Goal: Information Seeking & Learning: Learn about a topic

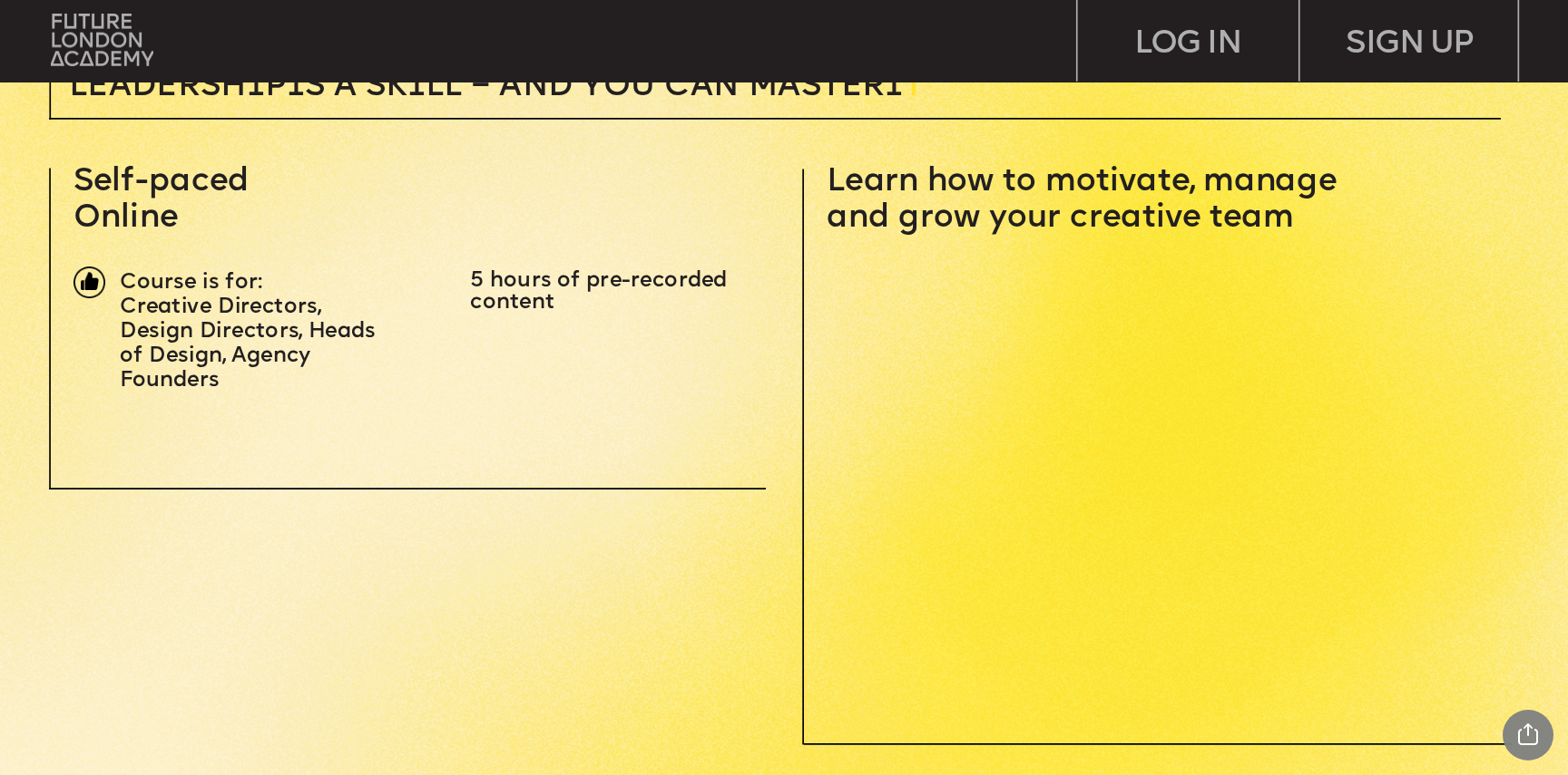
scroll to position [700, 0]
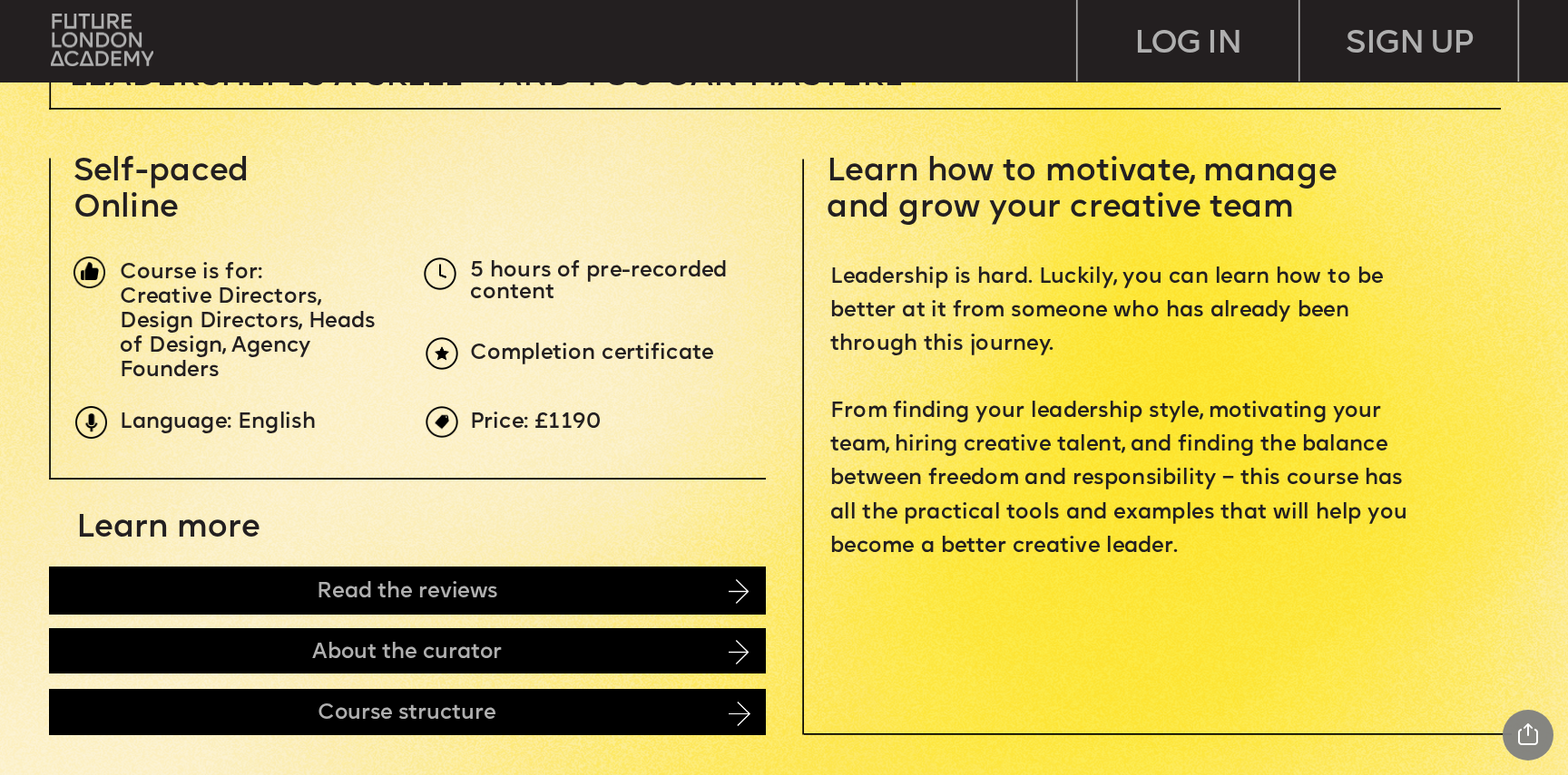
drag, startPoint x: 459, startPoint y: 252, endPoint x: 569, endPoint y: 410, distance: 192.5
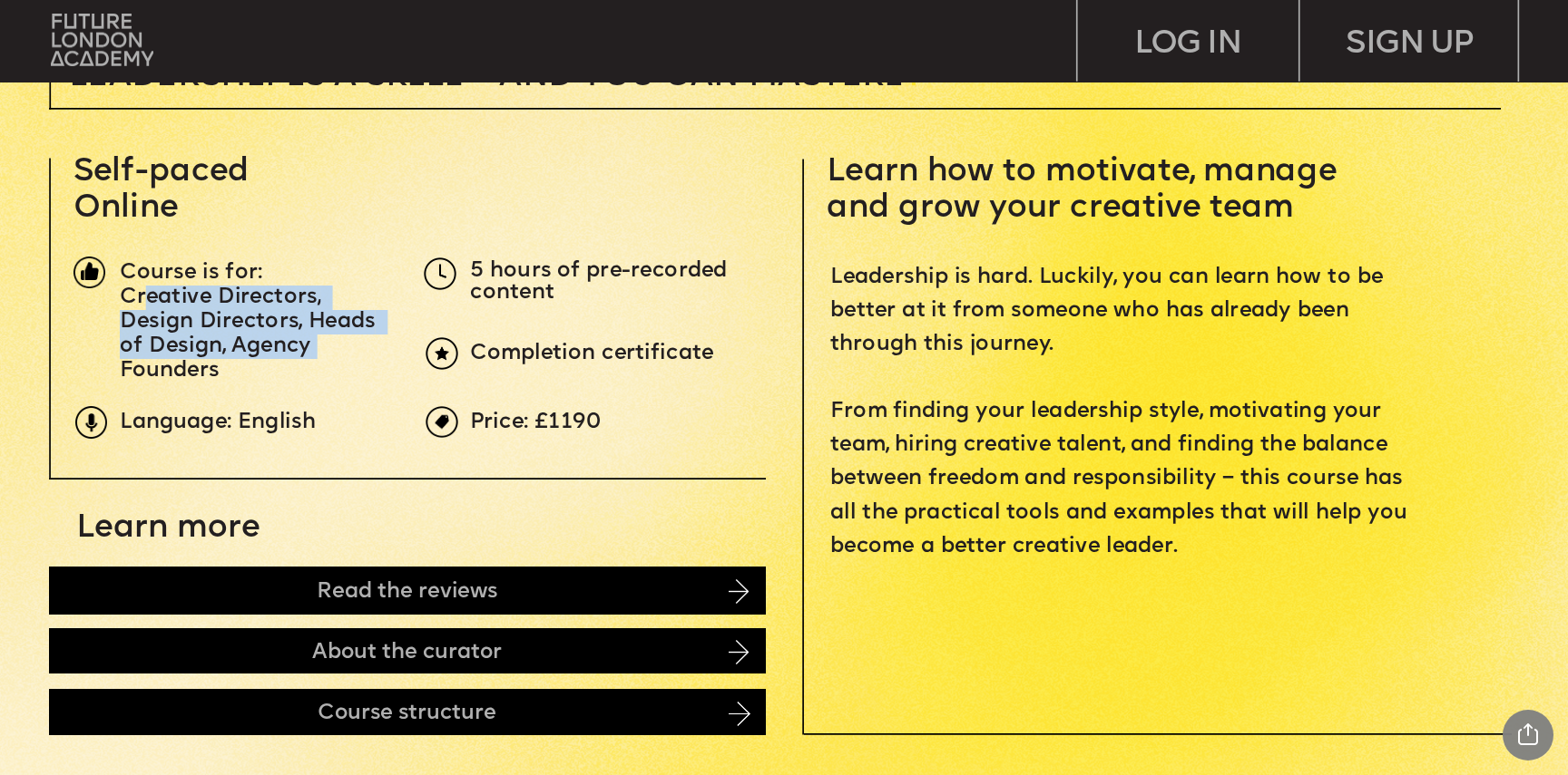
drag, startPoint x: 151, startPoint y: 303, endPoint x: 320, endPoint y: 356, distance: 177.1
click at [320, 356] on p "Creative Directors, Design Directors, Heads of Design, Agency Founders" at bounding box center [255, 335] width 271 height 98
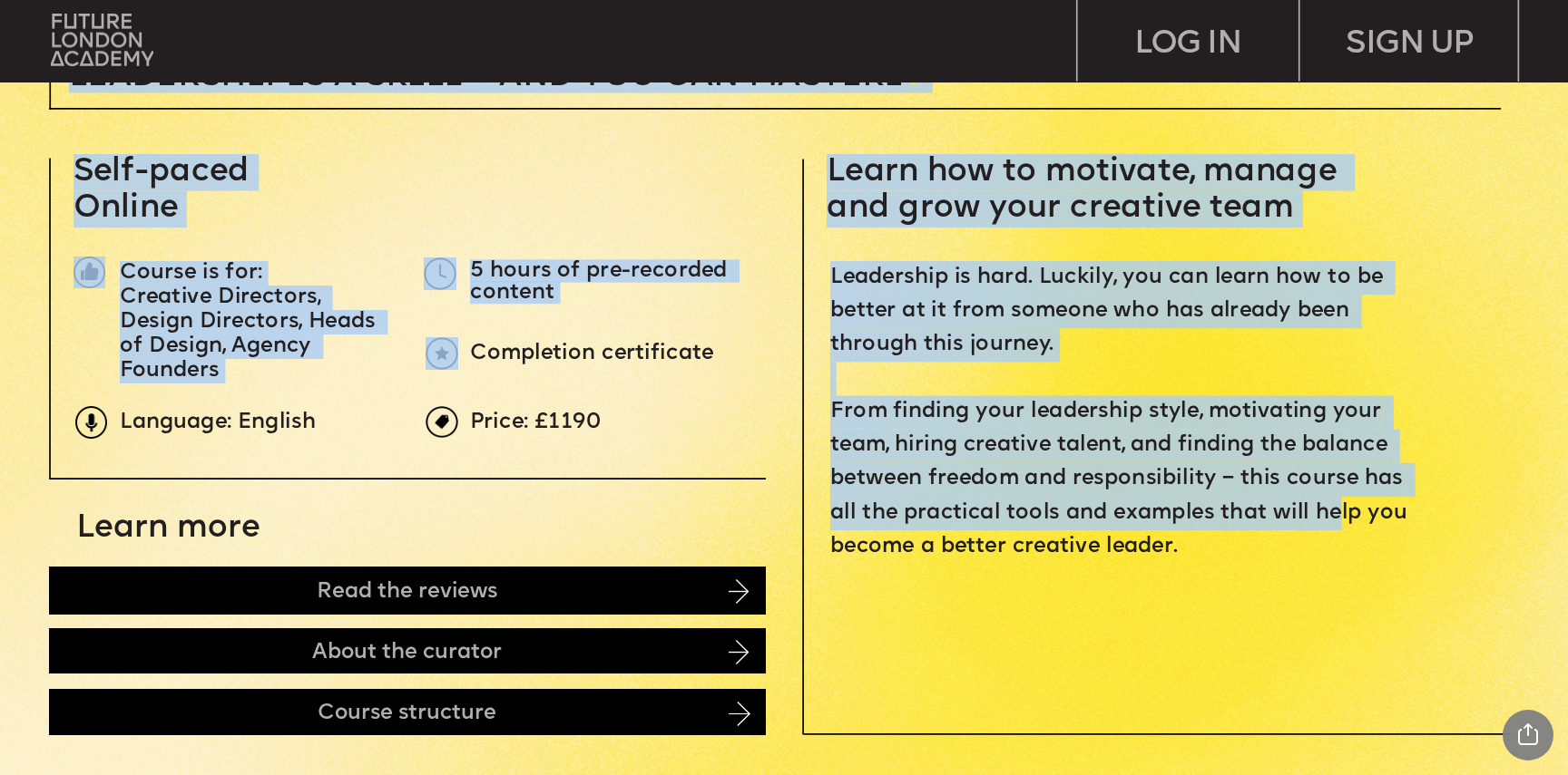
drag, startPoint x: 820, startPoint y: 276, endPoint x: 1304, endPoint y: 581, distance: 572.1
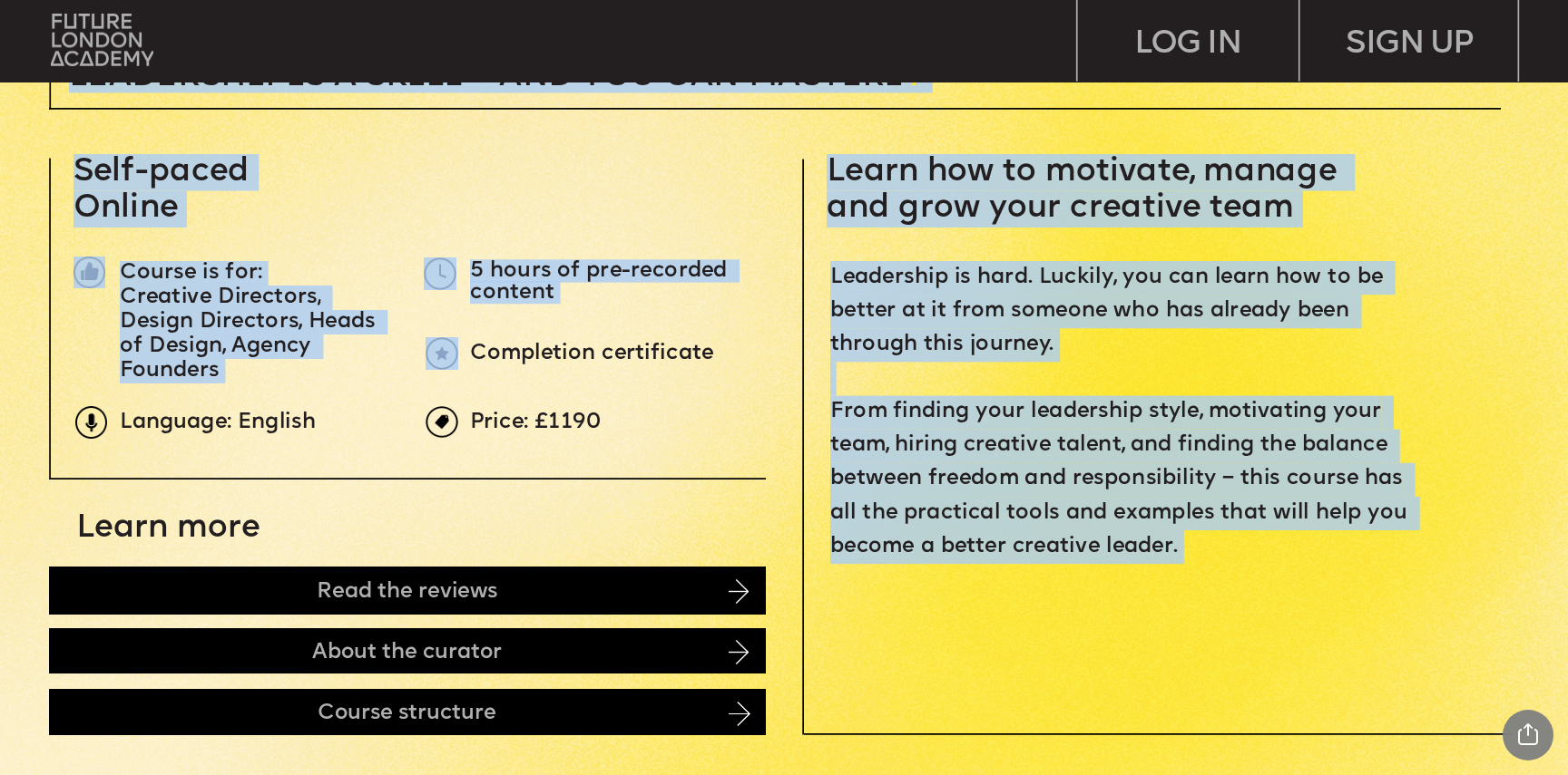
click at [1304, 581] on p "‍" at bounding box center [1125, 582] width 590 height 33
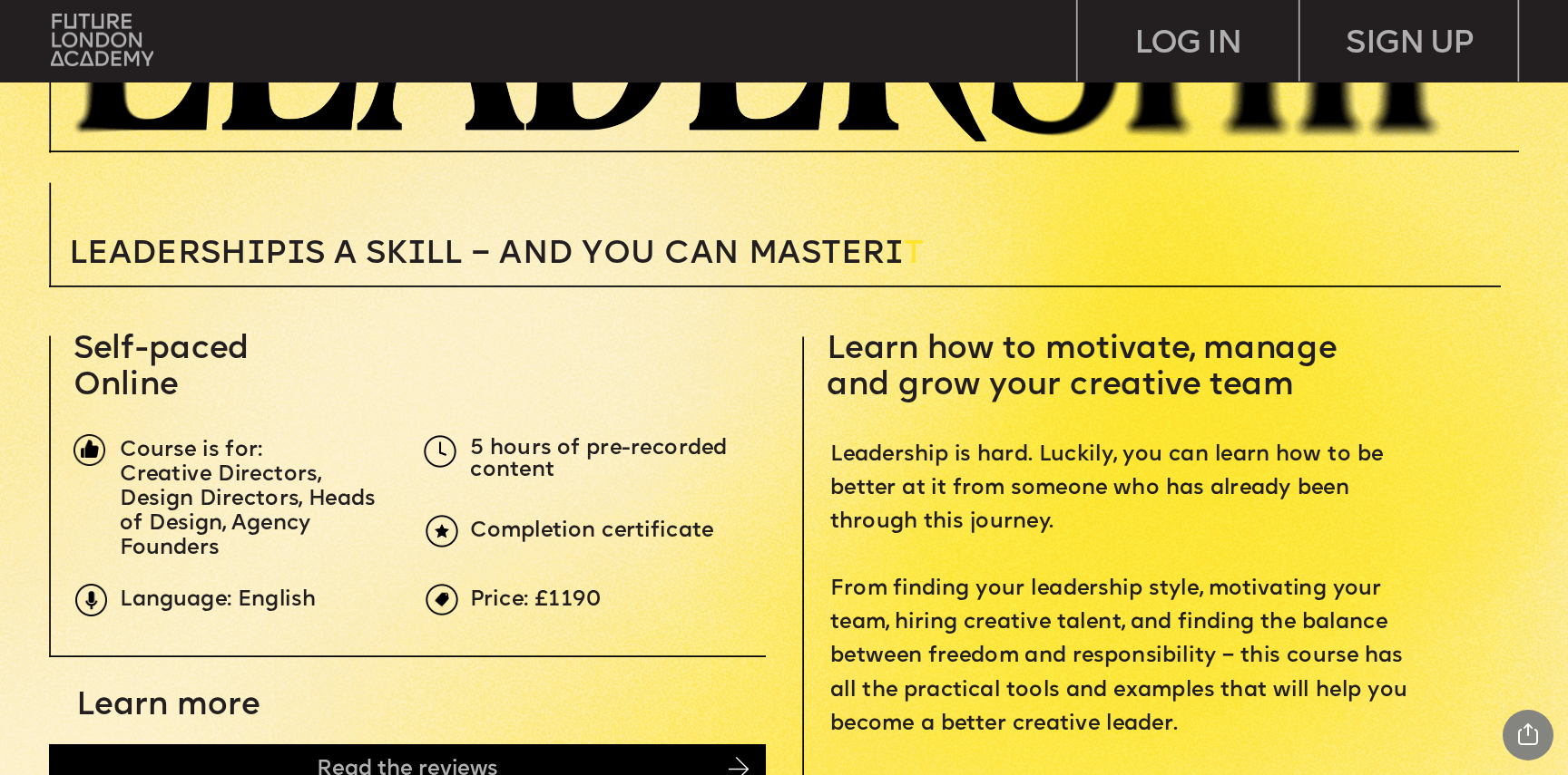
scroll to position [0, 0]
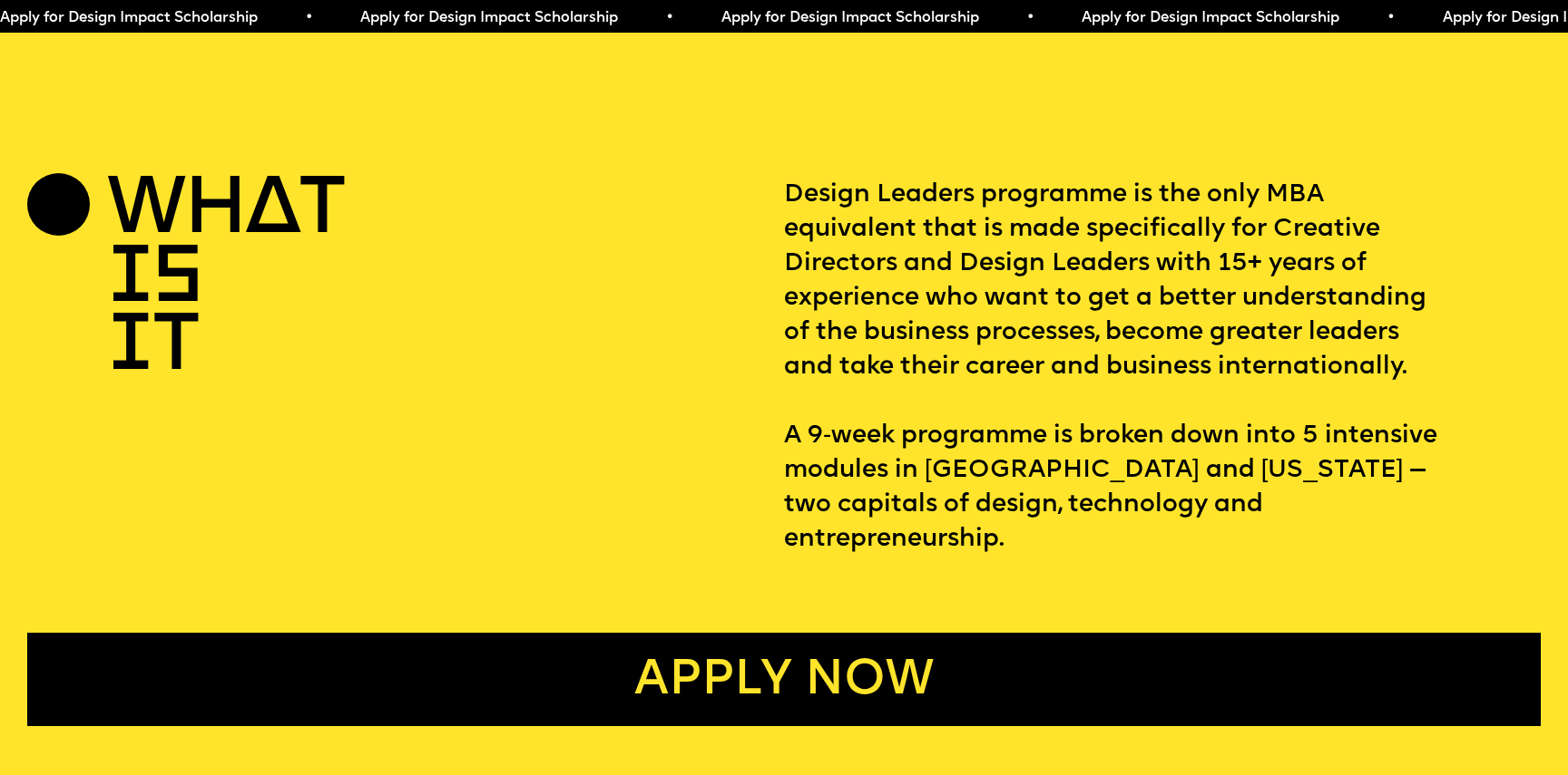
scroll to position [841, 0]
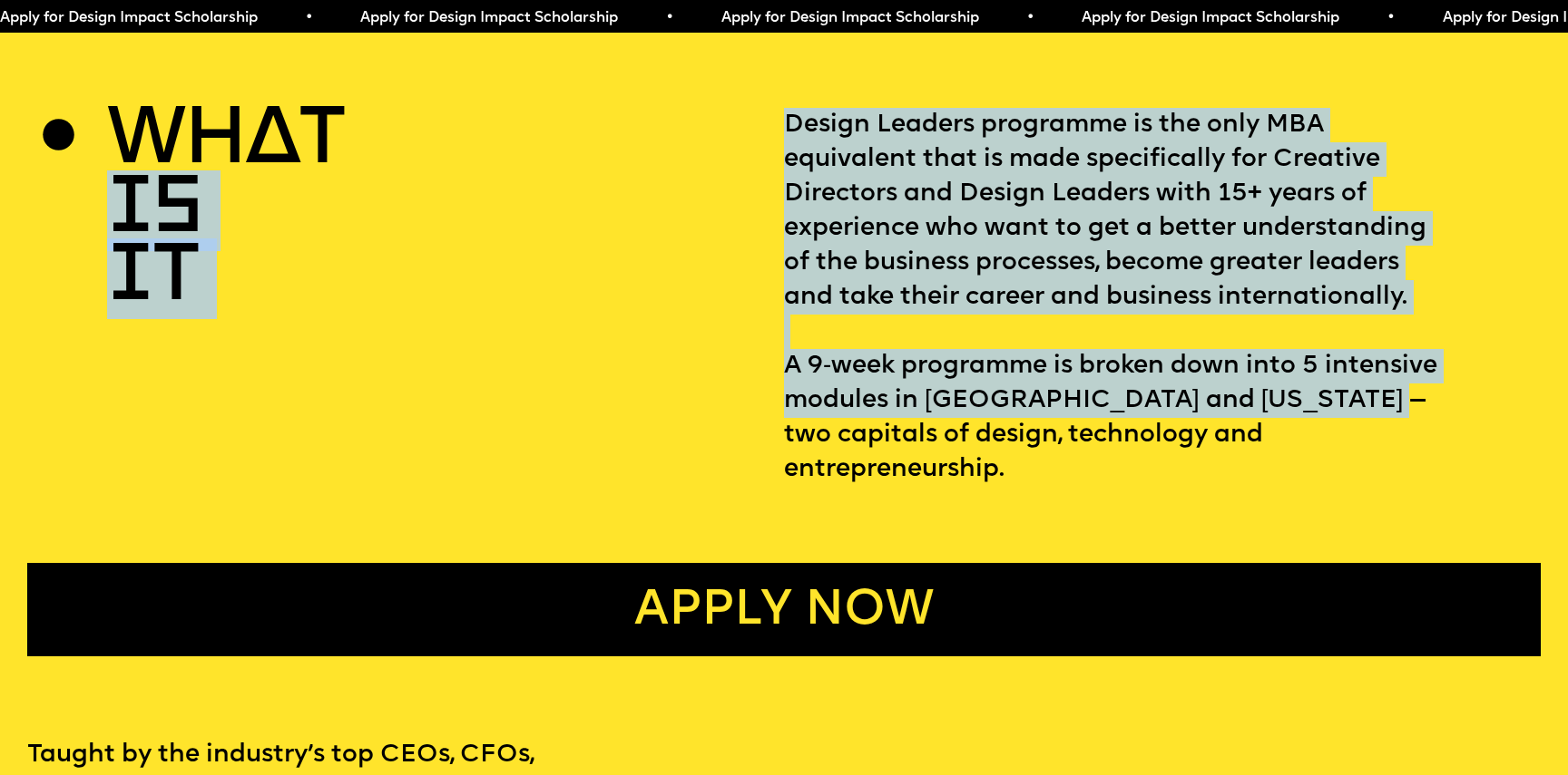
drag, startPoint x: 771, startPoint y: 127, endPoint x: 1253, endPoint y: 526, distance: 625.7
click at [1257, 519] on div "WHAT IS IT Design Leaders programme is the only MBA equivalent that is made spe…" at bounding box center [784, 382] width 1568 height 548
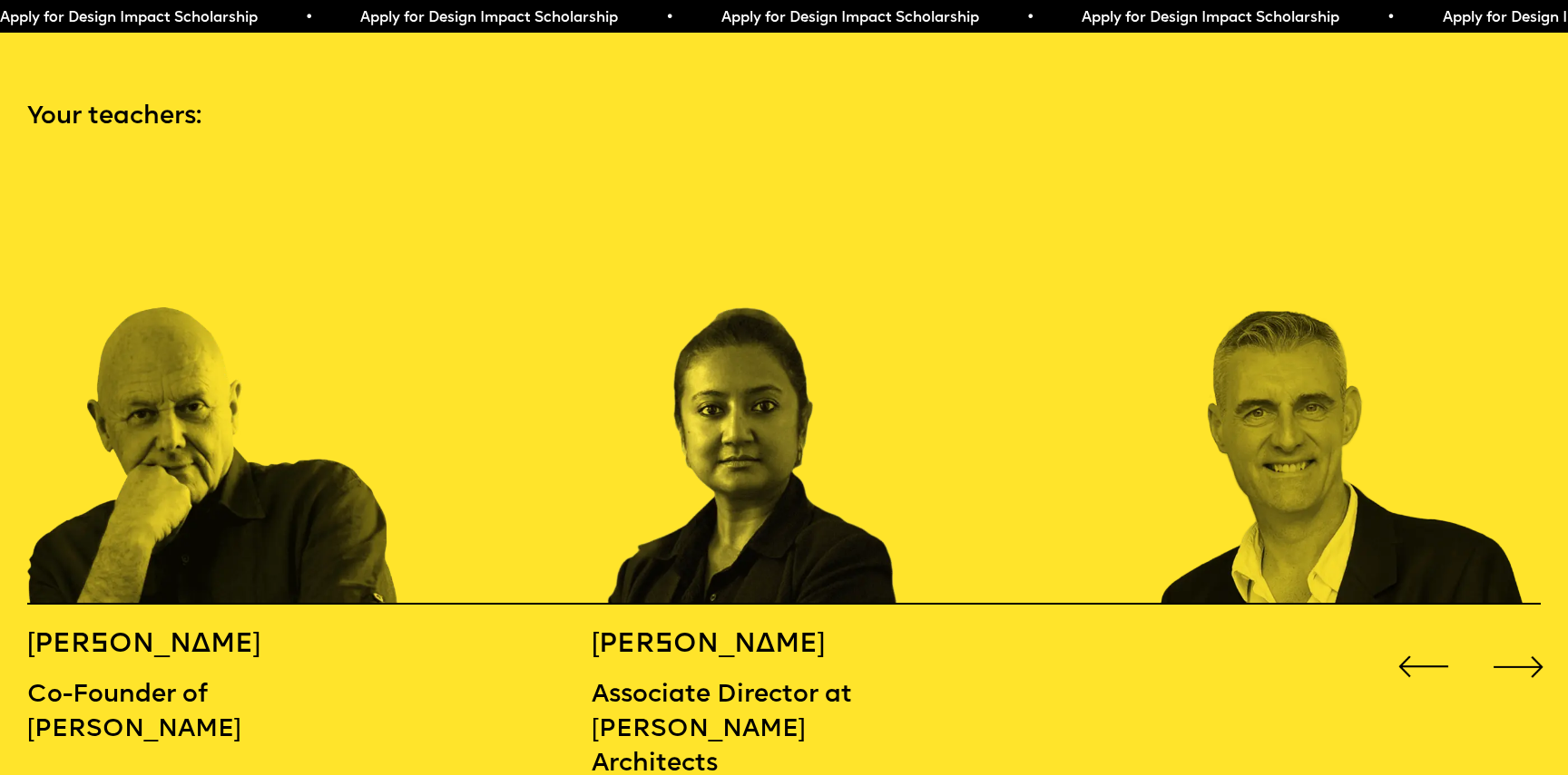
scroll to position [2398, 0]
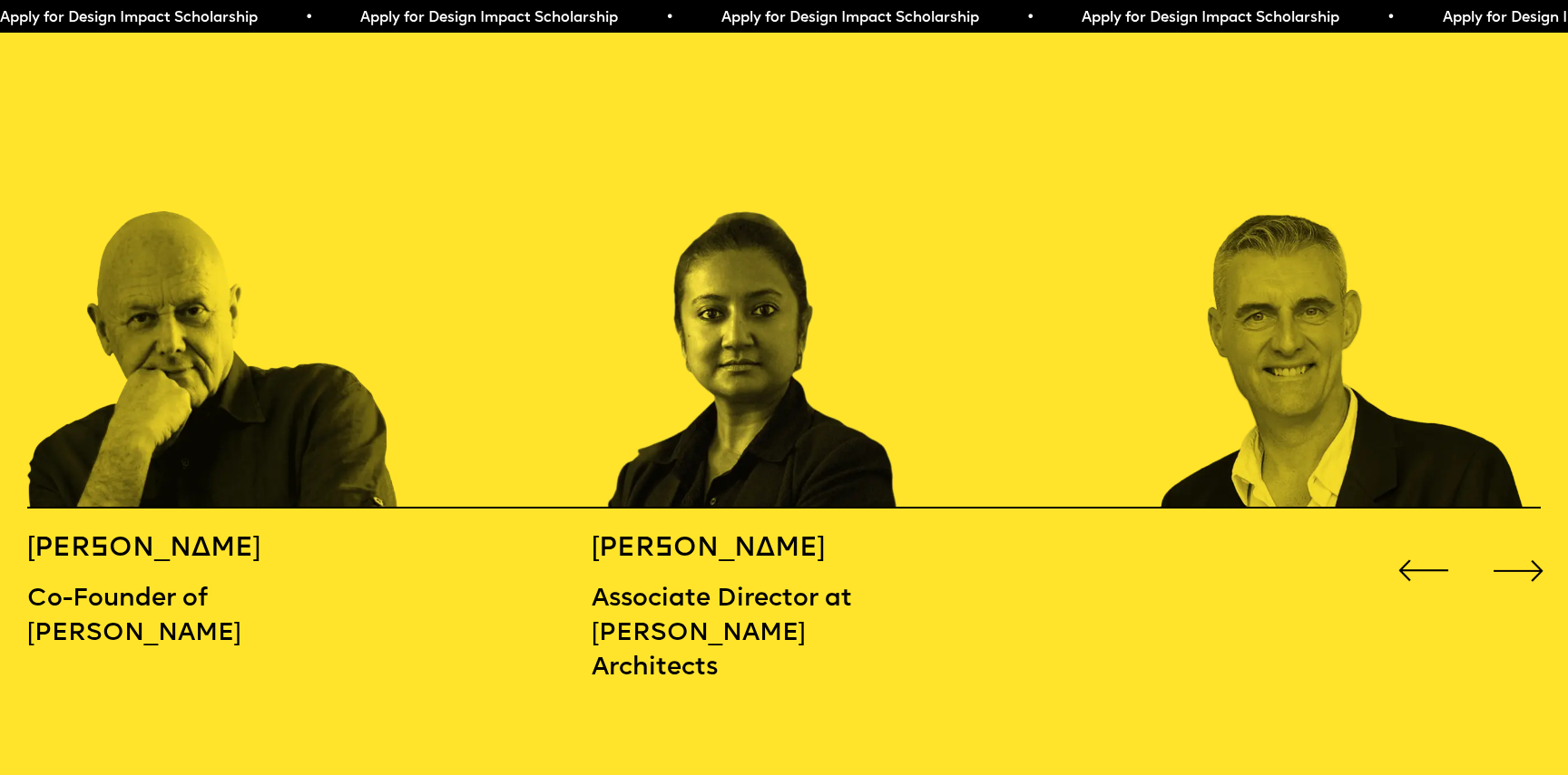
click at [1536, 540] on div "Next slide" at bounding box center [1518, 570] width 62 height 62
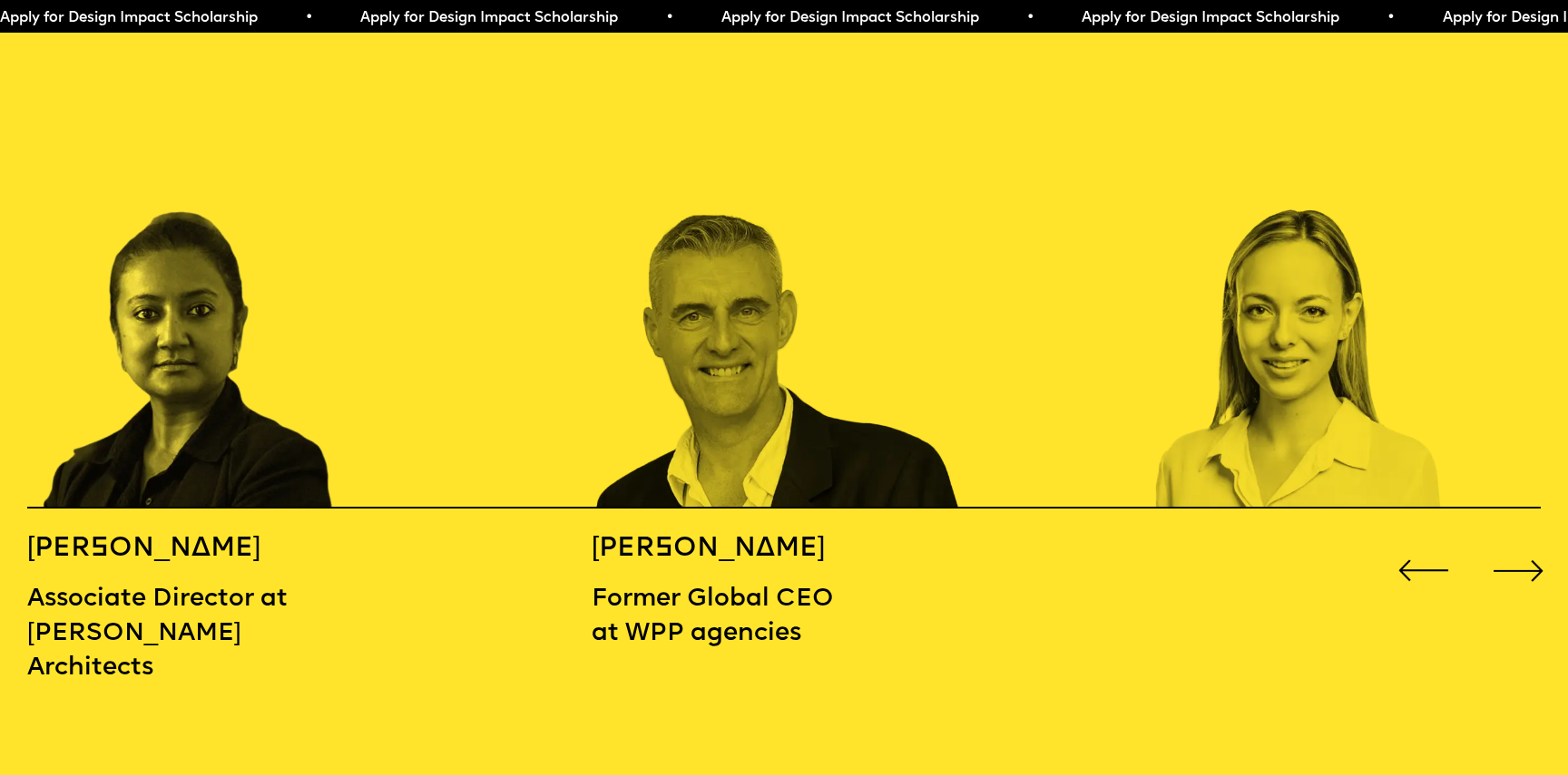
click at [1536, 540] on div "Next slide" at bounding box center [1518, 570] width 62 height 62
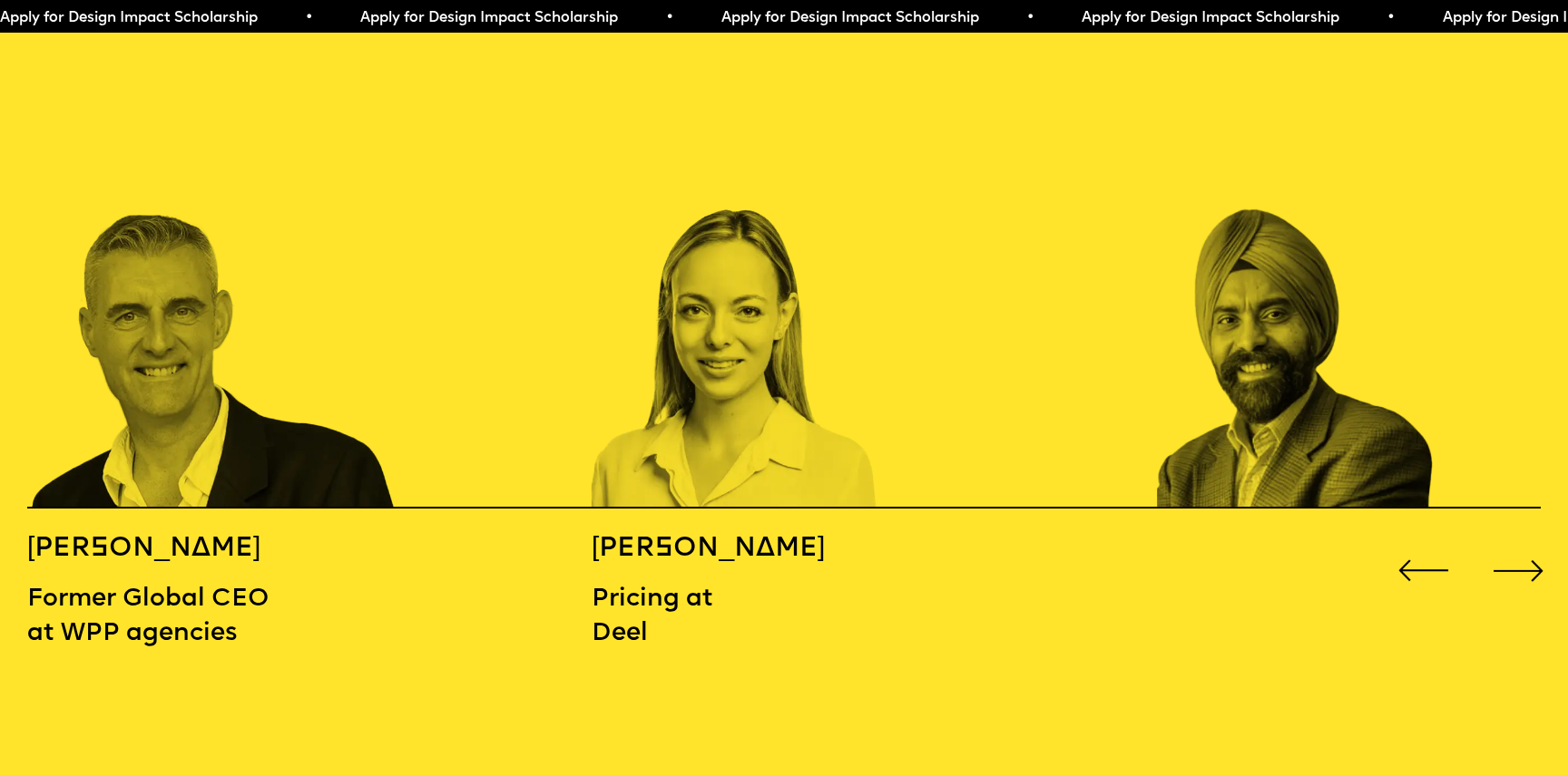
click at [1536, 540] on div "Next slide" at bounding box center [1518, 570] width 62 height 62
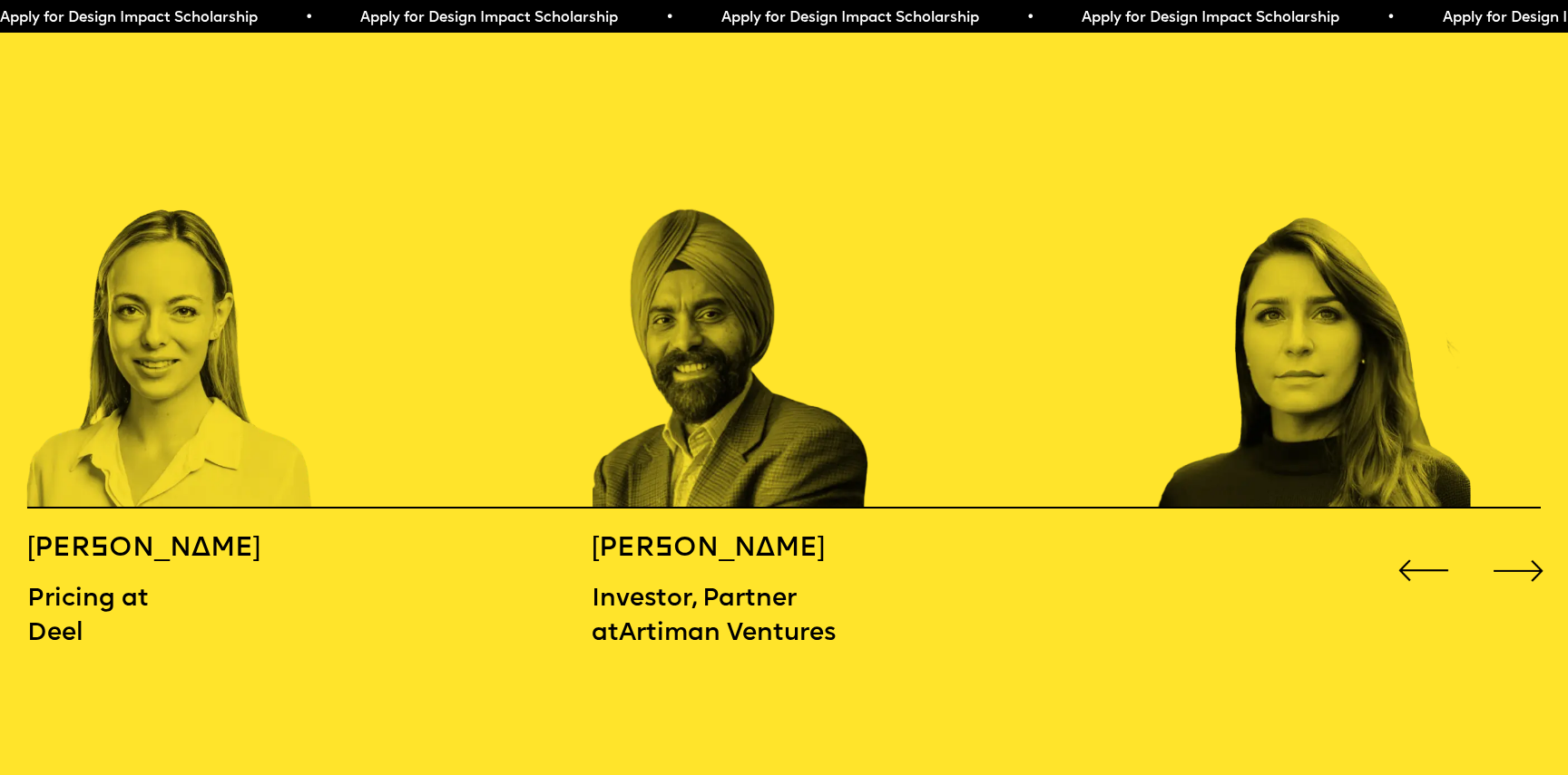
click at [1536, 540] on div "Next slide" at bounding box center [1518, 570] width 62 height 62
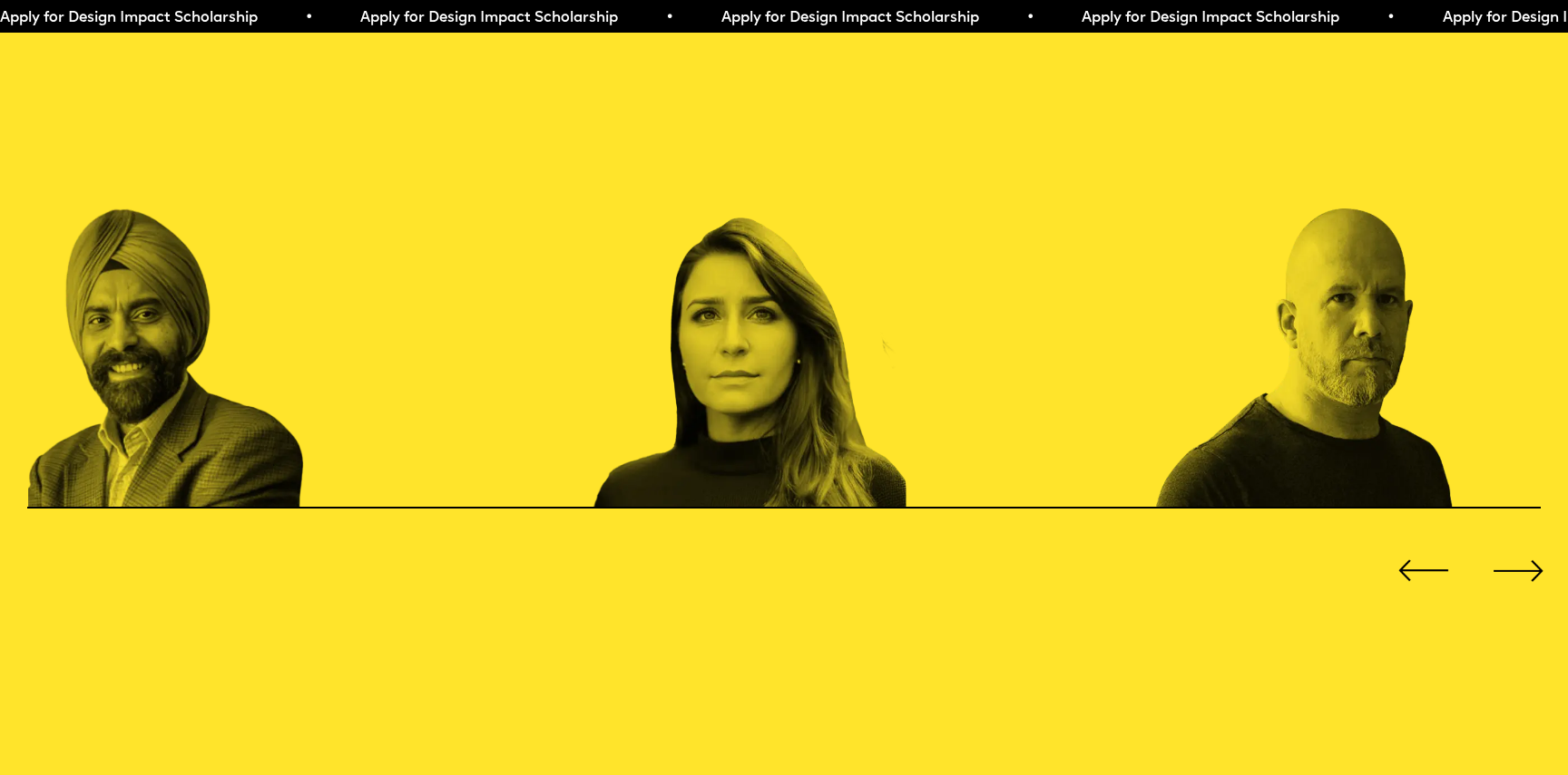
click at [1536, 540] on div "Next slide" at bounding box center [1518, 570] width 62 height 62
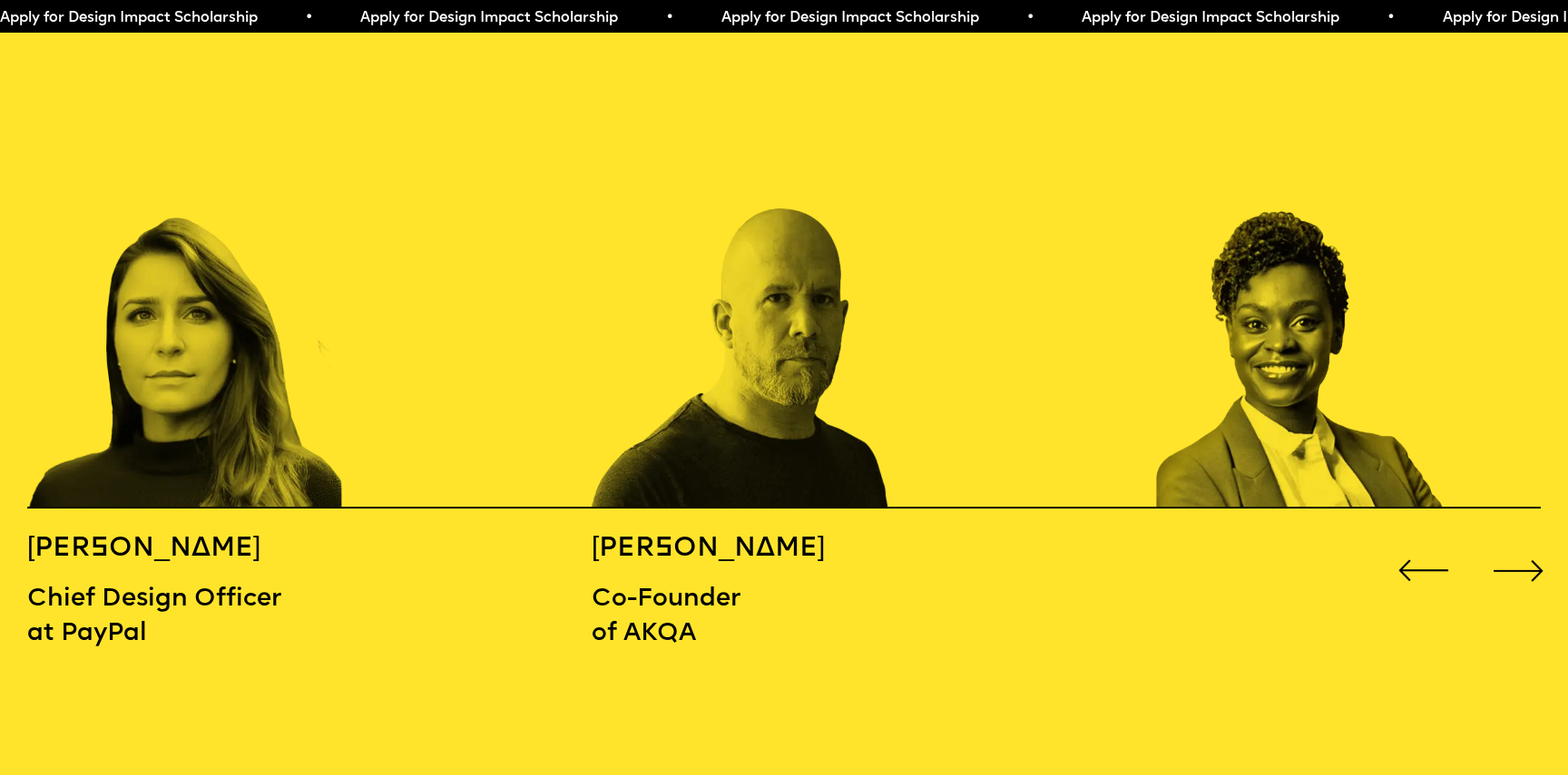
scroll to position [3104, 0]
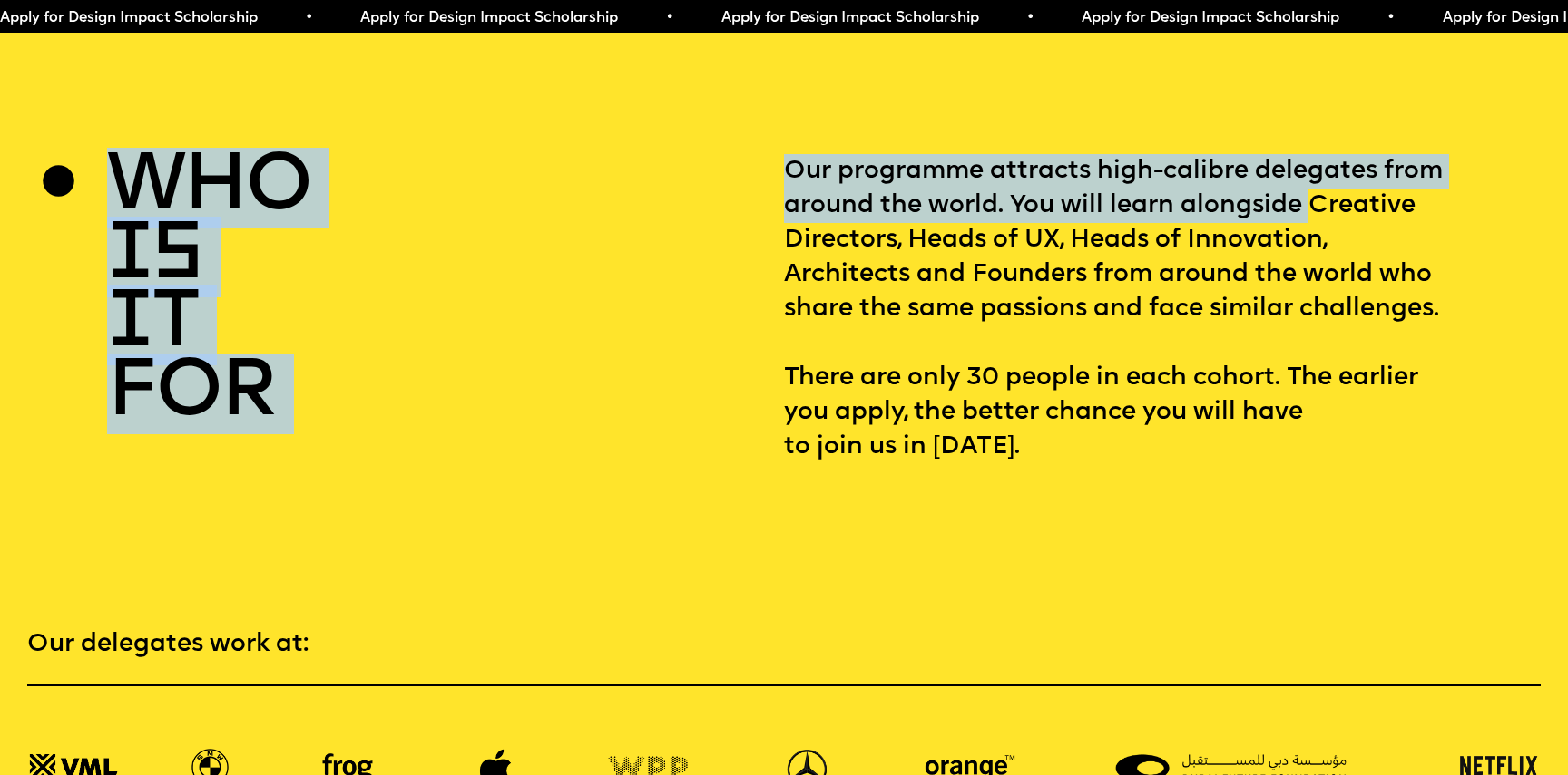
drag, startPoint x: 723, startPoint y: 115, endPoint x: 1307, endPoint y: 185, distance: 588.2
click at [1307, 185] on section "who is it for Our programme attracts high-calibre delegates from around the wor…" at bounding box center [784, 268] width 1568 height 391
click at [1307, 185] on p "Our programme attracts high-calibre delegates from around the world. You will l…" at bounding box center [1162, 309] width 757 height 310
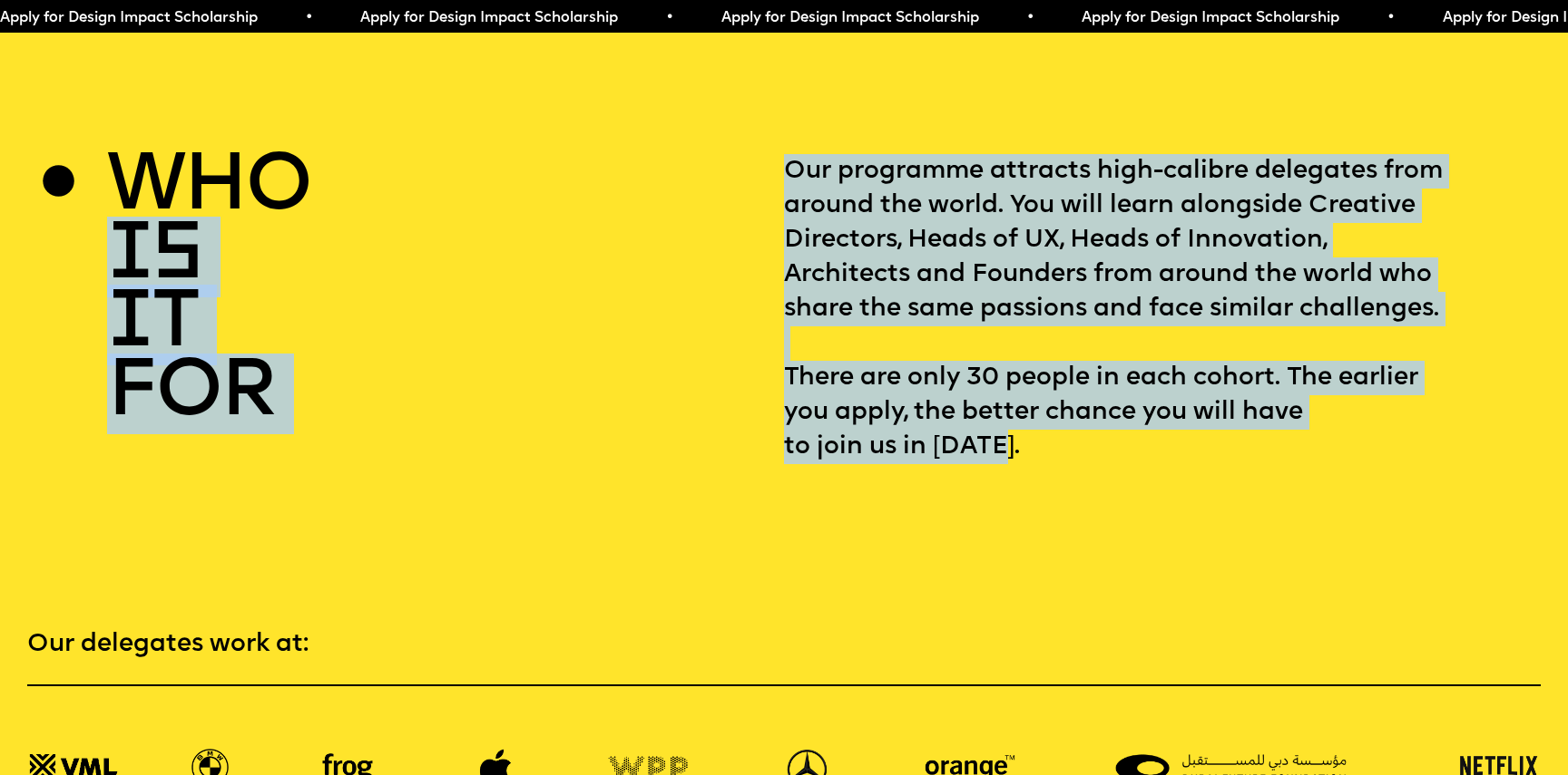
drag, startPoint x: 760, startPoint y: 127, endPoint x: 1384, endPoint y: 410, distance: 685.2
click at [1387, 399] on div "who is it for Our programme attracts high-calibre delegates from around the wor…" at bounding box center [783, 309] width 1513 height 310
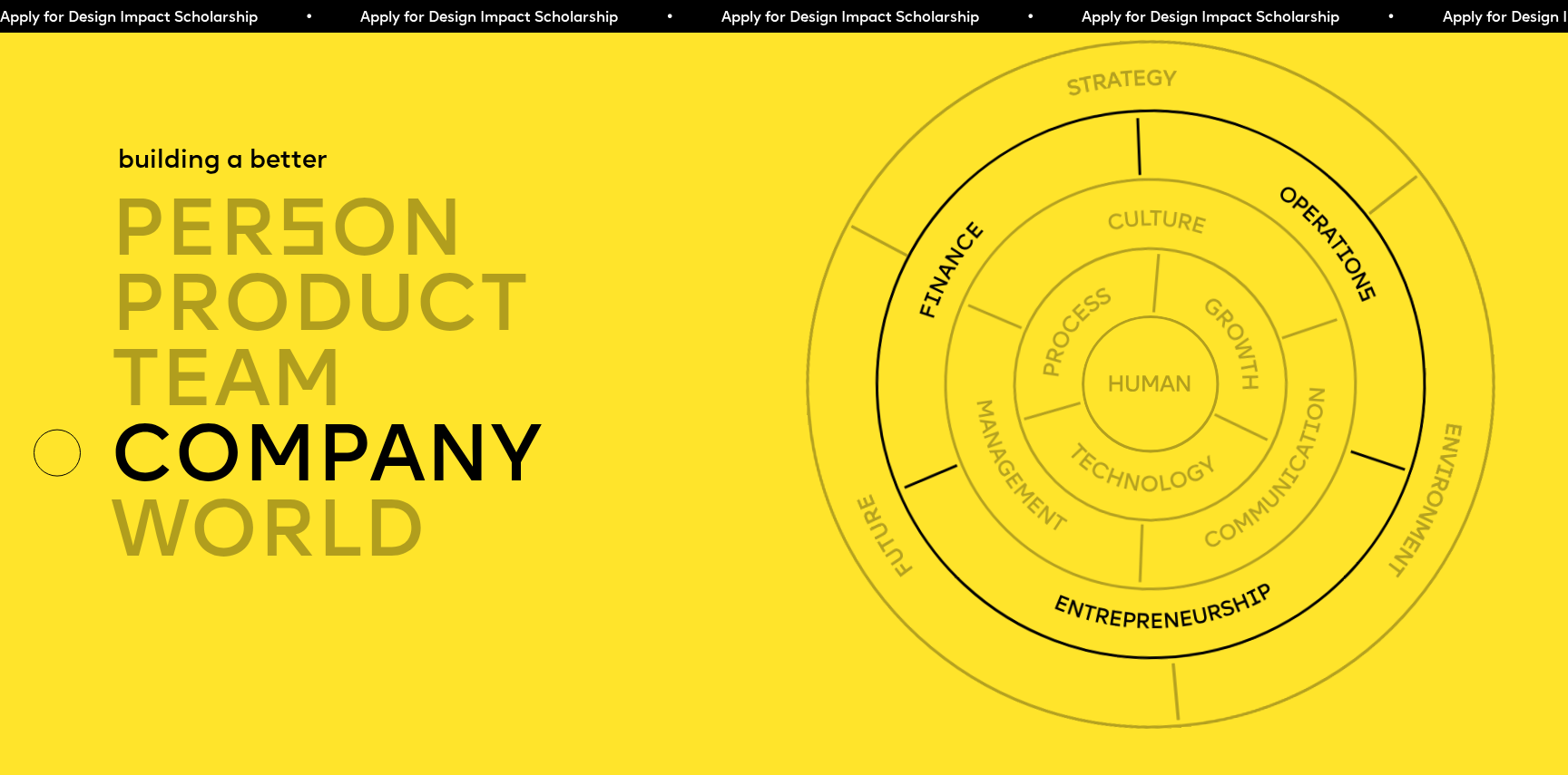
scroll to position [6776, 0]
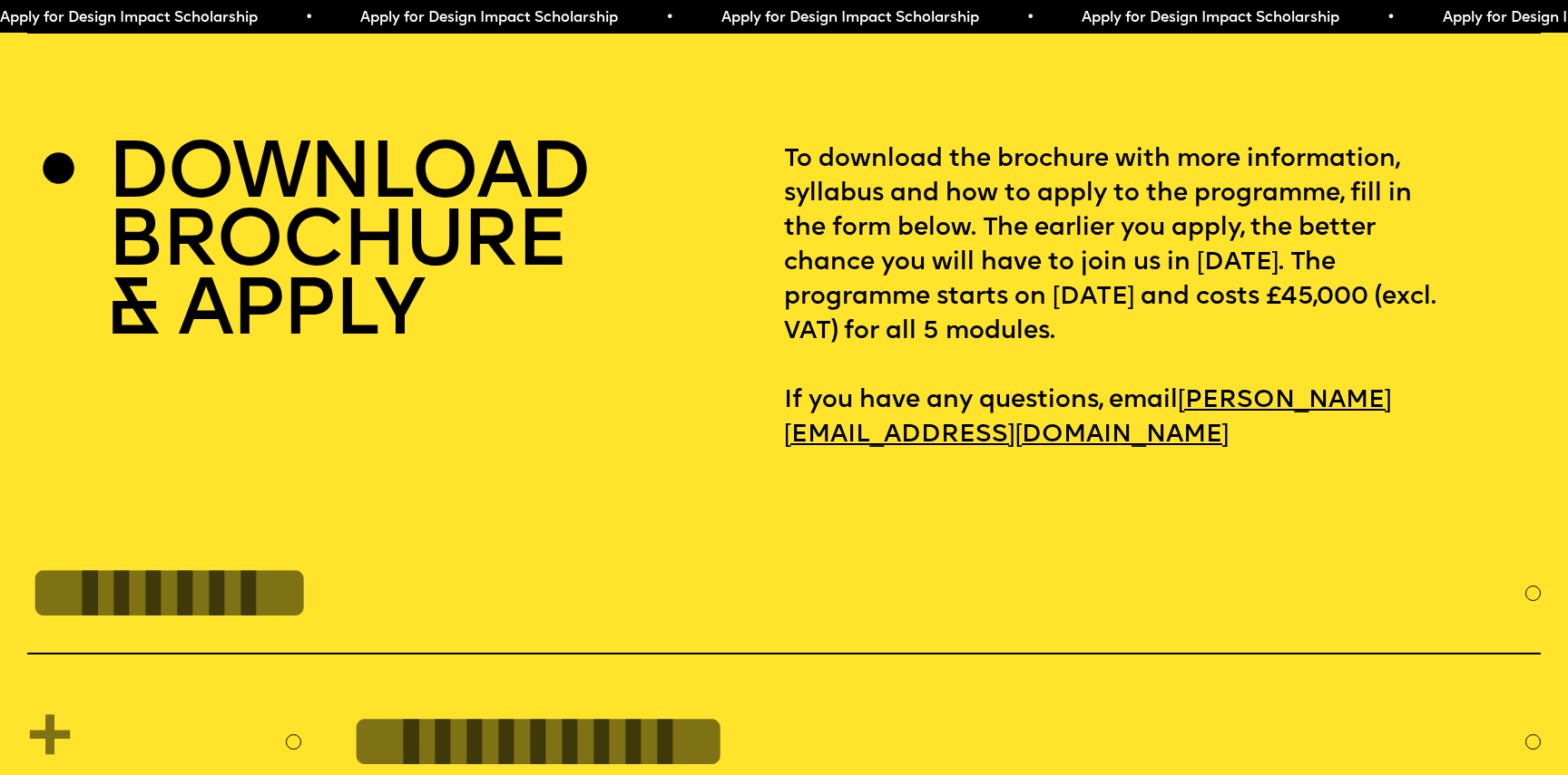
drag, startPoint x: 837, startPoint y: 116, endPoint x: 1289, endPoint y: 330, distance: 500.1
click at [1291, 329] on p "To download the brochure with more information, syllabus and how to apply to th…" at bounding box center [1162, 298] width 757 height 310
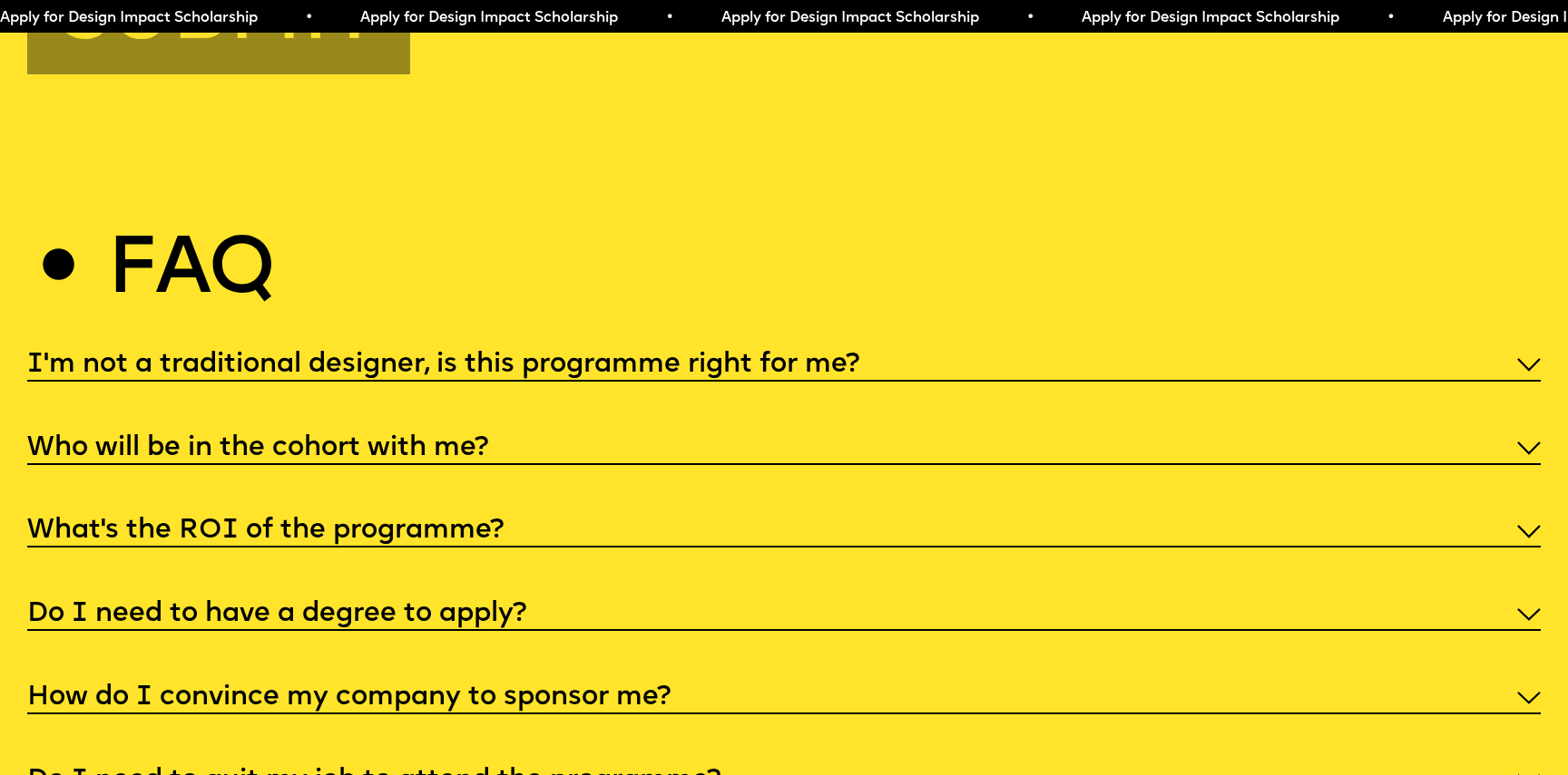
scroll to position [7805, 0]
